Goal: Book appointment/travel/reservation

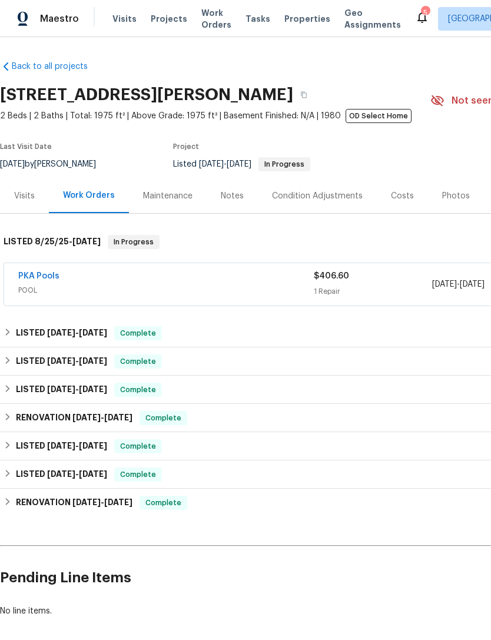
click at [24, 203] on div "Visits" at bounding box center [24, 195] width 49 height 35
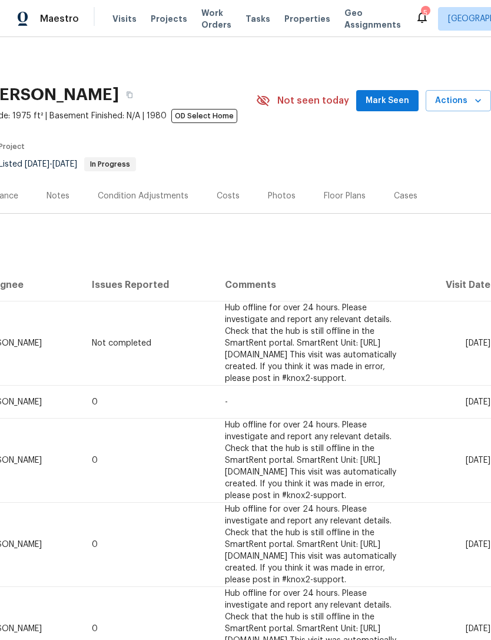
scroll to position [0, 174]
click at [457, 102] on span "Actions" at bounding box center [458, 101] width 46 height 15
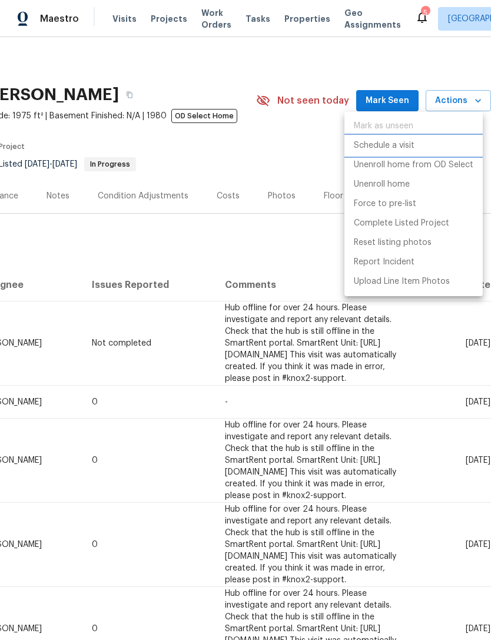
click at [410, 149] on p "Schedule a visit" at bounding box center [384, 145] width 61 height 12
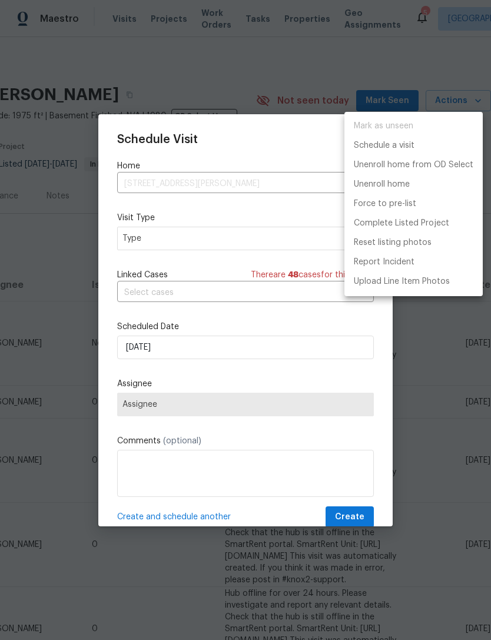
click at [134, 242] on div at bounding box center [245, 320] width 491 height 640
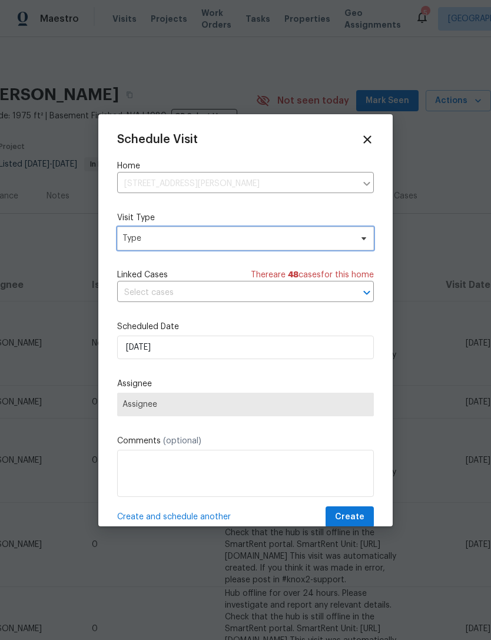
click at [147, 240] on span "Type" at bounding box center [236, 238] width 229 height 12
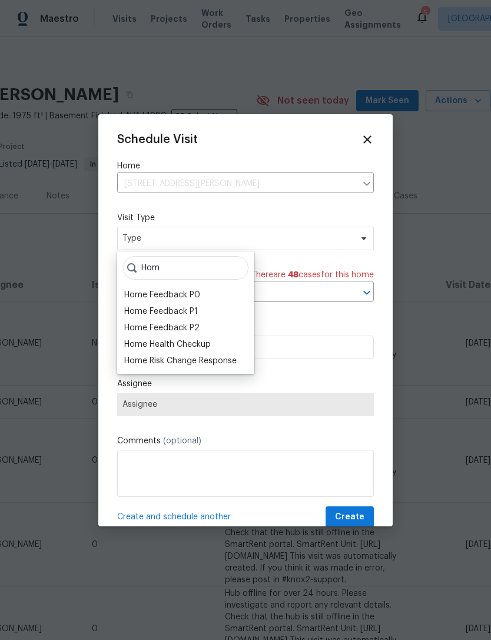
type input "Hom"
click at [132, 344] on div "Home Health Checkup" at bounding box center [167, 344] width 86 height 12
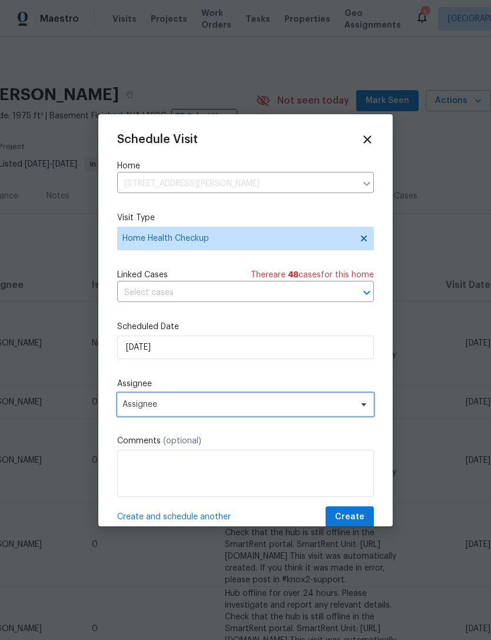
click at [130, 409] on span "Assignee" at bounding box center [237, 404] width 231 height 9
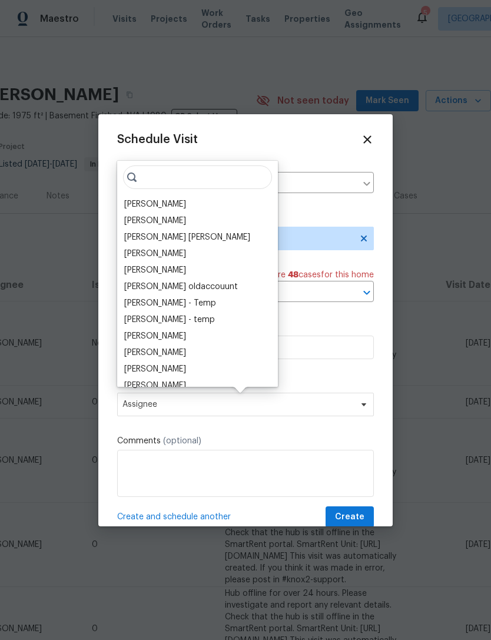
click at [131, 201] on div "[PERSON_NAME]" at bounding box center [155, 204] width 62 height 12
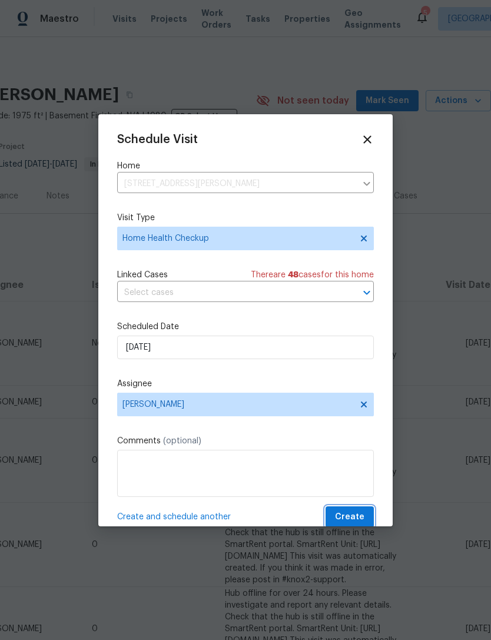
click at [355, 521] on span "Create" at bounding box center [349, 517] width 29 height 15
